Goal: Task Accomplishment & Management: Manage account settings

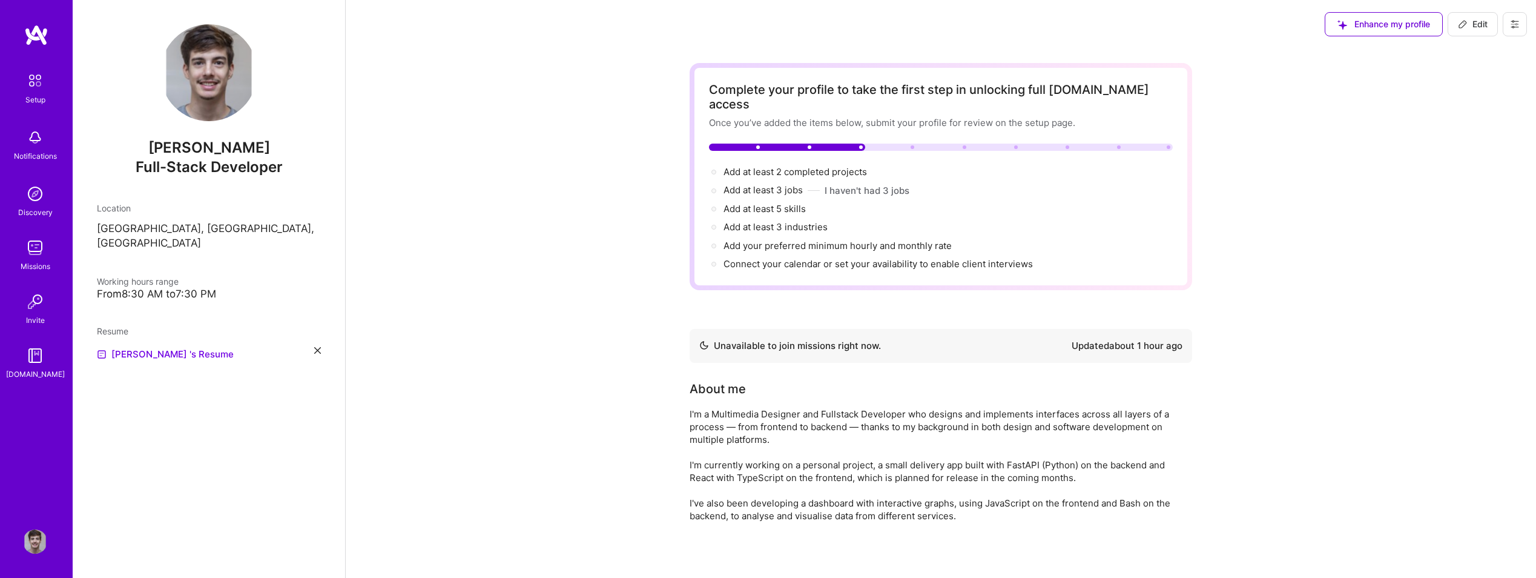
click at [33, 190] on img at bounding box center [35, 194] width 24 height 24
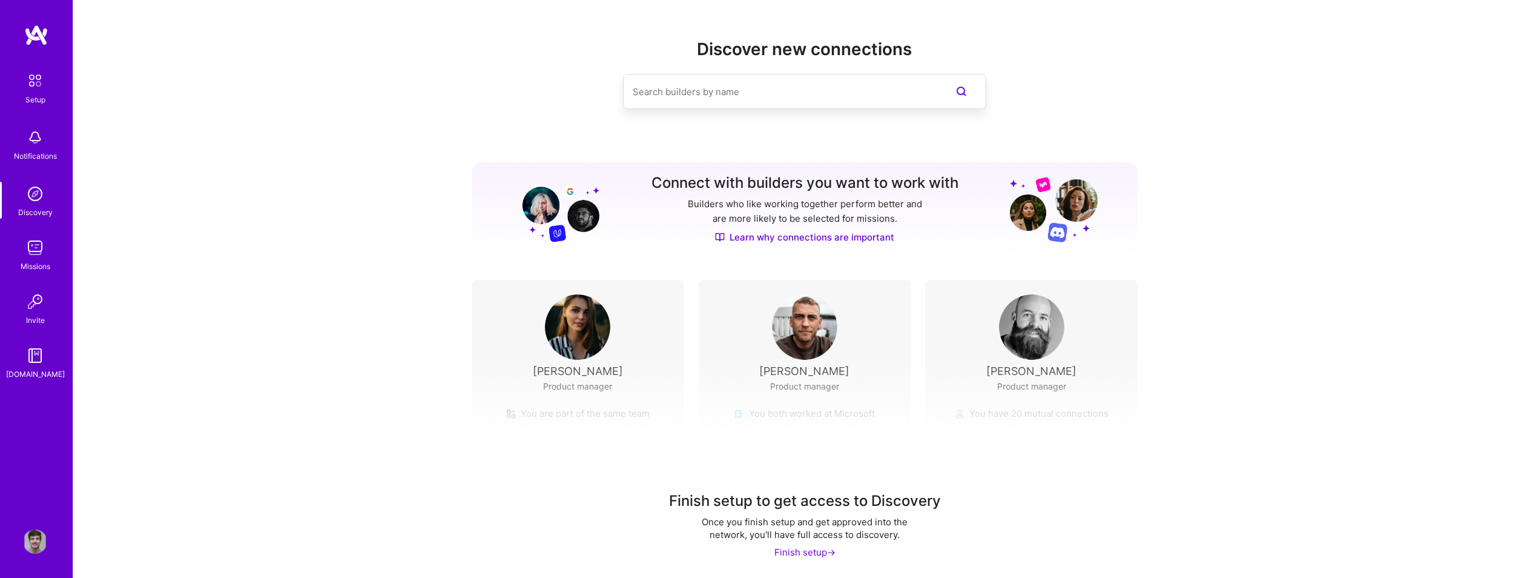
scroll to position [1, 0]
click at [49, 262] on div "Missions" at bounding box center [36, 266] width 30 height 13
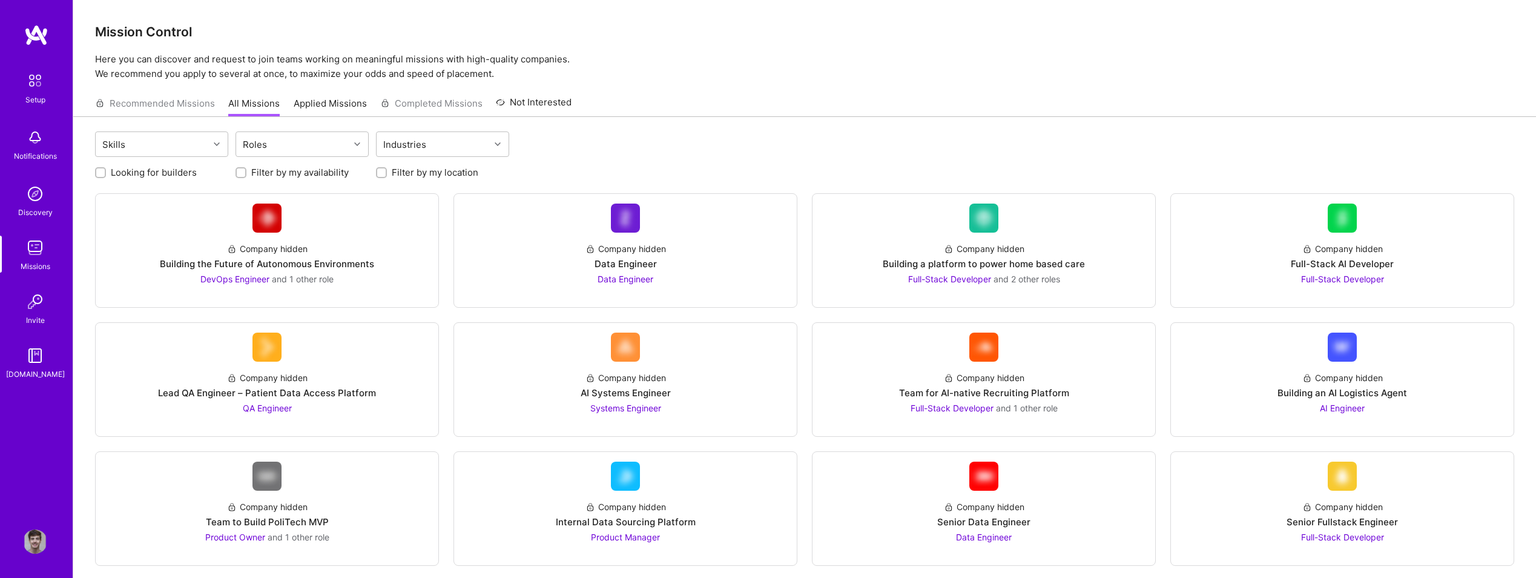
click at [195, 104] on div "Recommended Missions All Missions Applied Missions Completed Missions Not Inter…" at bounding box center [333, 103] width 477 height 26
click at [263, 109] on link "All Missions" at bounding box center [253, 107] width 51 height 20
click at [297, 104] on link "Applied Missions" at bounding box center [330, 107] width 73 height 20
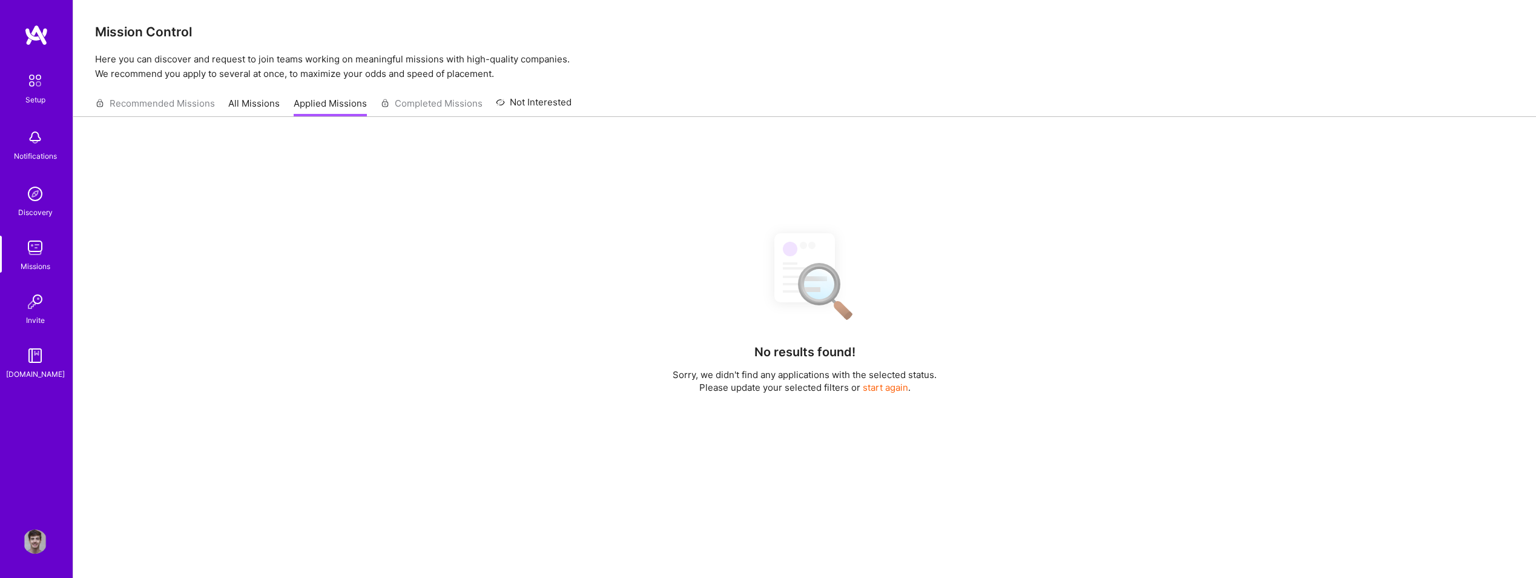
click at [434, 107] on div "Recommended Missions All Missions Applied Missions Completed Missions Not Inter…" at bounding box center [333, 103] width 477 height 26
click at [547, 104] on link "Not Interested" at bounding box center [534, 106] width 76 height 22
drag, startPoint x: 305, startPoint y: 115, endPoint x: 231, endPoint y: 108, distance: 74.2
click at [303, 114] on link "Applied Missions" at bounding box center [330, 107] width 73 height 20
click at [210, 106] on div "Recommended Missions All Missions Applied Missions Completed Missions Not Inter…" at bounding box center [333, 103] width 477 height 26
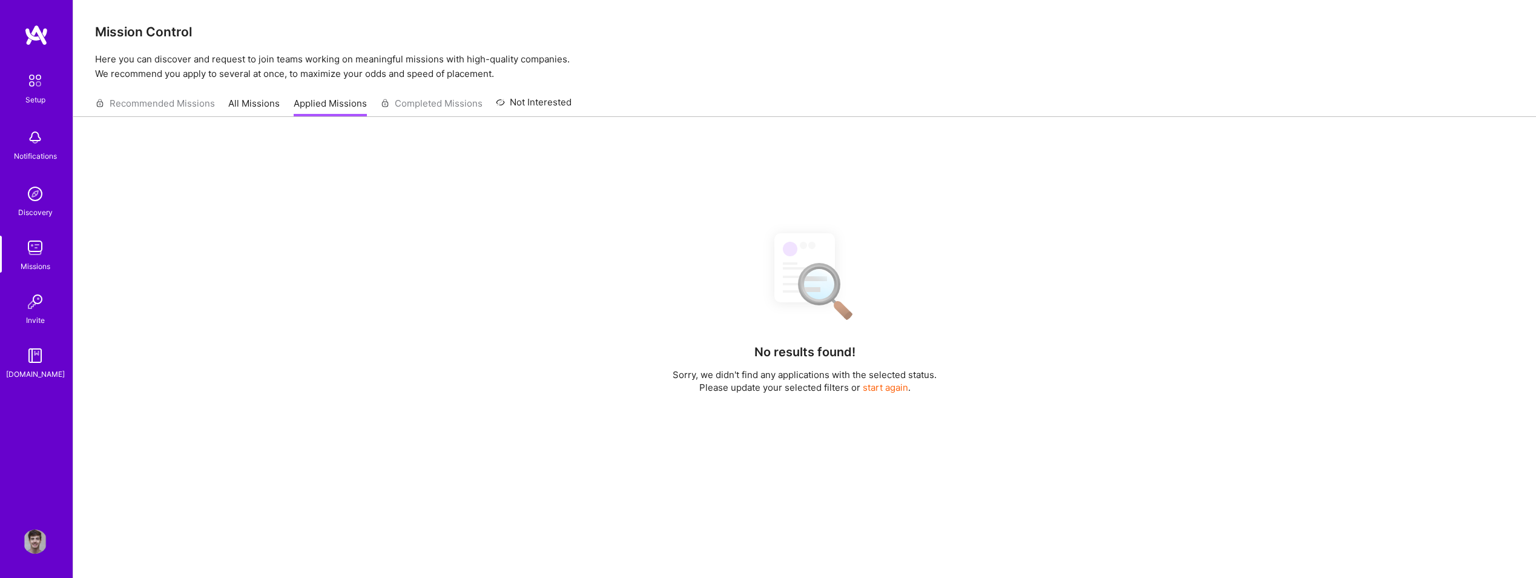
drag, startPoint x: 222, startPoint y: 123, endPoint x: 228, endPoint y: 117, distance: 8.1
click at [222, 122] on div "No results found! Sorry, we didn't find any applications with the selected stat…" at bounding box center [804, 408] width 1463 height 582
click at [238, 104] on link "All Missions" at bounding box center [253, 107] width 51 height 20
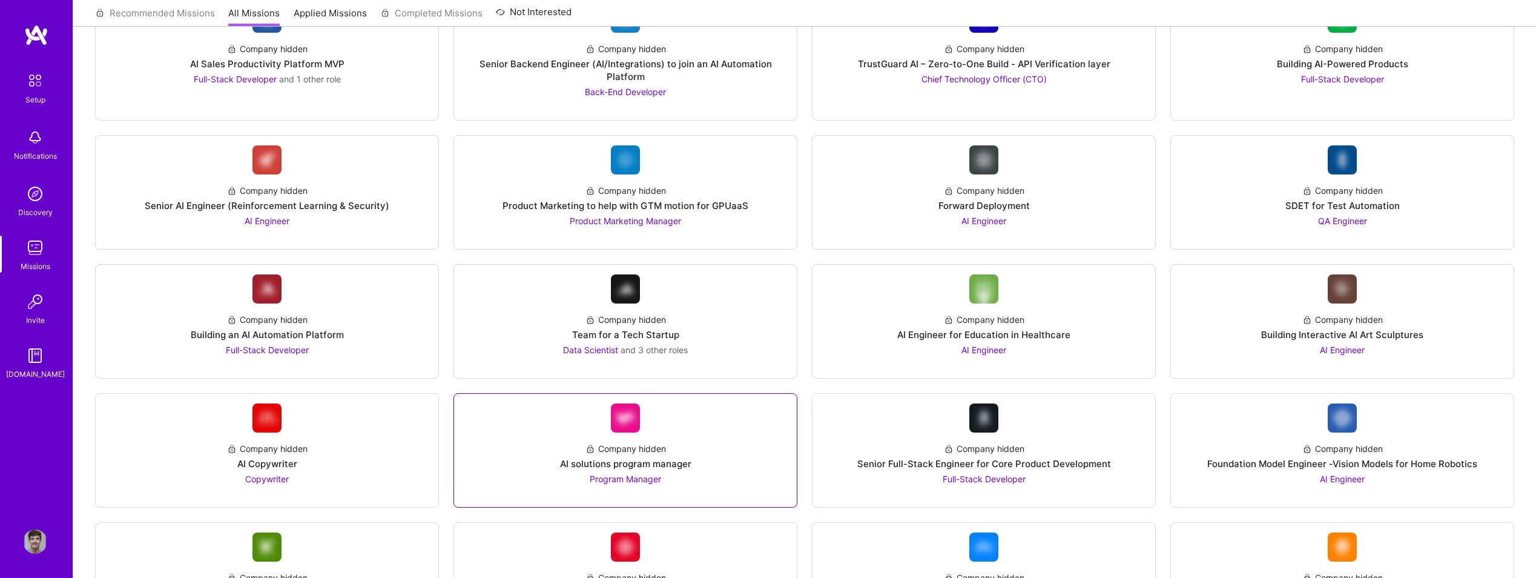
scroll to position [807, 0]
